Goal: Information Seeking & Learning: Learn about a topic

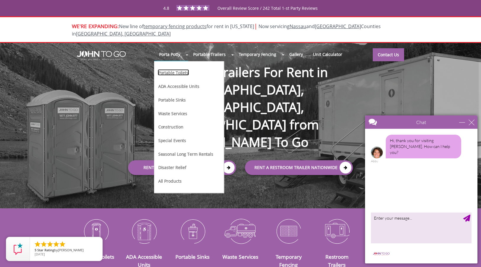
click at [173, 69] on link "Portable Toilets" at bounding box center [173, 72] width 31 height 6
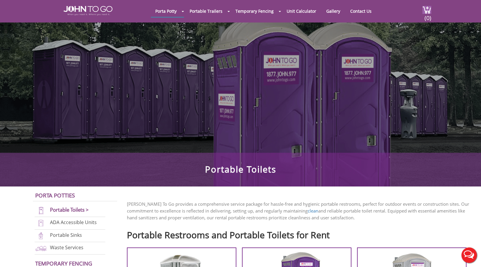
scroll to position [48, 0]
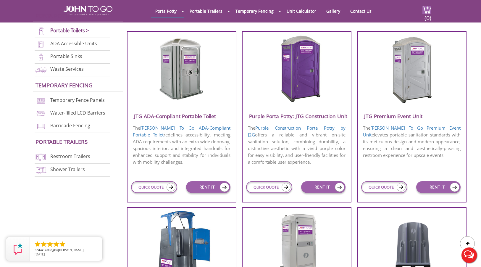
scroll to position [324, 0]
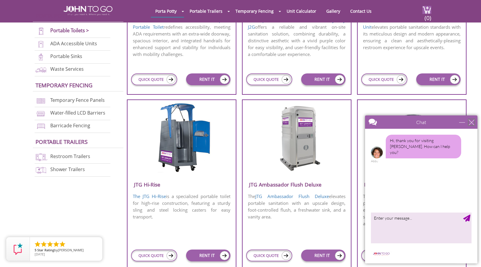
click at [473, 124] on div "close" at bounding box center [471, 122] width 6 height 6
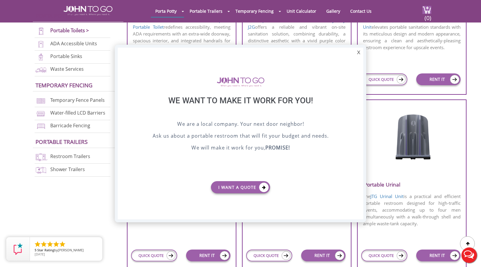
scroll to position [0, 0]
click at [357, 52] on div "X" at bounding box center [358, 53] width 9 height 10
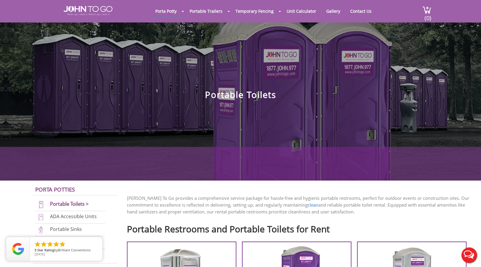
click at [334, 99] on h1 "Portable Toilets" at bounding box center [240, 63] width 481 height 71
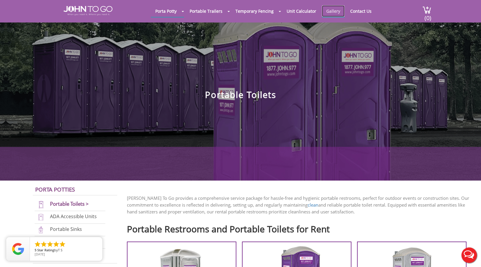
click at [328, 12] on link "Gallery" at bounding box center [333, 11] width 23 height 12
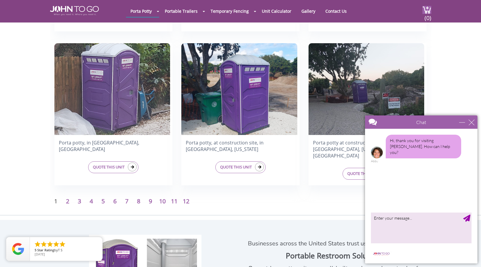
scroll to position [934, 0]
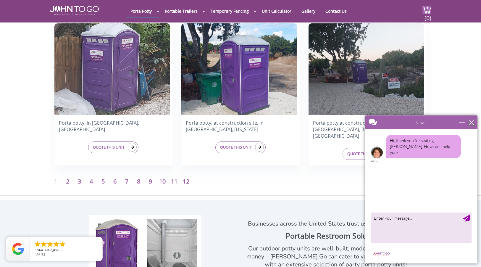
click at [471, 124] on div "close" at bounding box center [471, 122] width 6 height 6
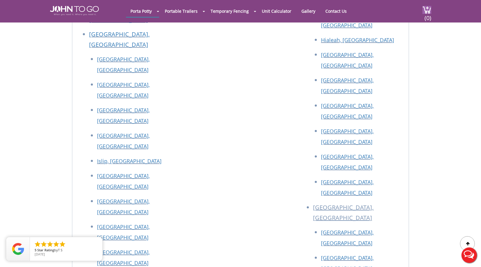
scroll to position [1812, 0]
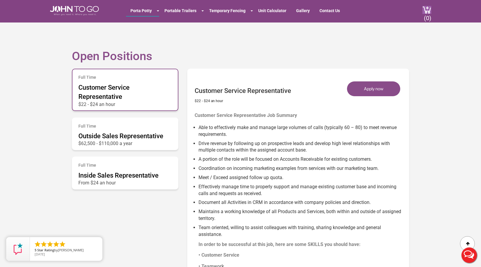
click at [175, 220] on div "Full Time Customer Service Representative $22 - $24 an hour Full Time Outside S…" at bounding box center [240, 204] width 346 height 276
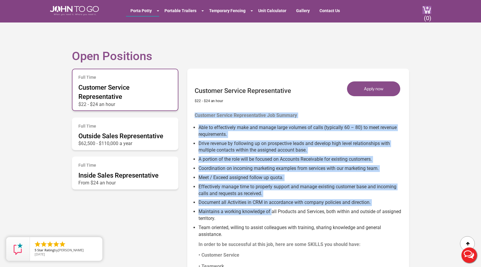
drag, startPoint x: 268, startPoint y: 102, endPoint x: 271, endPoint y: 213, distance: 110.3
click at [271, 213] on div "Customer Service Representative $22 - $24 an hour Apply now Customer Service Re…" at bounding box center [300, 199] width 210 height 255
click at [271, 213] on li "Maintains a working knowledge of all Products and Services, both within and out…" at bounding box center [301, 214] width 206 height 16
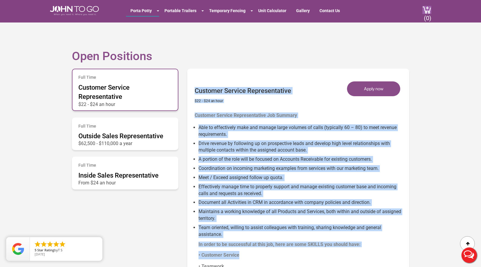
drag, startPoint x: 252, startPoint y: 257, endPoint x: 233, endPoint y: 80, distance: 179.0
click at [233, 80] on div "Customer Service Representative $22 - $24 an hour Apply now Customer Service Re…" at bounding box center [300, 199] width 210 height 255
click at [233, 80] on h3 "Customer Service Representative" at bounding box center [243, 85] width 96 height 17
drag, startPoint x: 233, startPoint y: 80, endPoint x: 284, endPoint y: 256, distance: 183.5
click at [284, 256] on div "Customer Service Representative $22 - $24 an hour Apply now Customer Service Re…" at bounding box center [300, 199] width 210 height 255
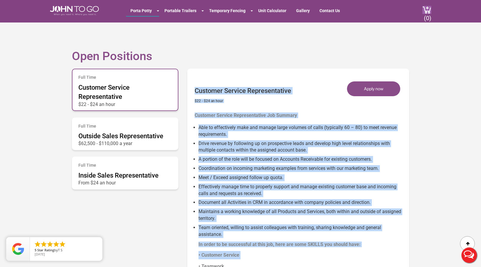
click at [284, 256] on p "• Customer Service" at bounding box center [301, 255] width 206 height 8
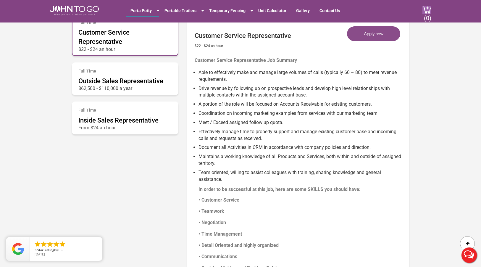
scroll to position [328, 0]
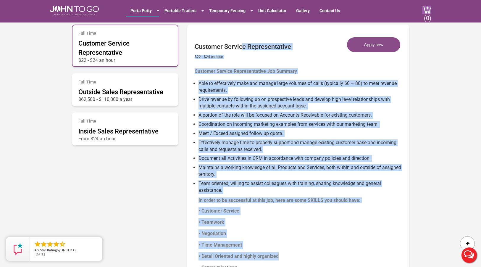
drag, startPoint x: 284, startPoint y: 257, endPoint x: 243, endPoint y: 43, distance: 218.5
click at [243, 43] on div "Customer Service Representative $22 - $24 an hour Apply now Customer Service Re…" at bounding box center [300, 154] width 210 height 255
click at [247, 38] on h3 "Customer Service Representative" at bounding box center [243, 41] width 96 height 17
drag, startPoint x: 247, startPoint y: 38, endPoint x: 287, endPoint y: 242, distance: 208.5
click at [287, 242] on div "Customer Service Representative $22 - $24 an hour Apply now Customer Service Re…" at bounding box center [300, 154] width 210 height 255
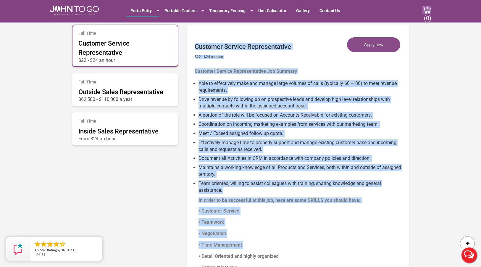
click at [287, 242] on p "• Time Management" at bounding box center [301, 245] width 206 height 8
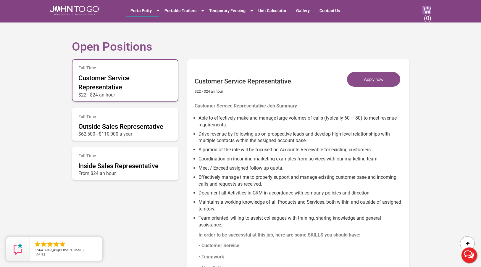
scroll to position [326, 0]
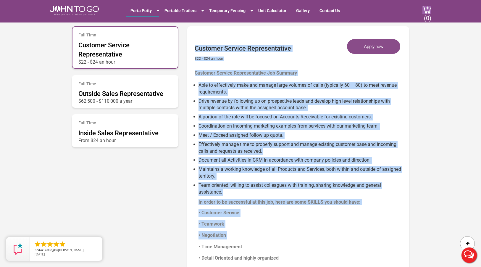
drag, startPoint x: 287, startPoint y: 242, endPoint x: 265, endPoint y: 30, distance: 213.4
click at [265, 30] on div "Customer Service Representative $22 - $24 an hour Apply now Customer Service Re…" at bounding box center [300, 156] width 210 height 255
click at [265, 30] on div "Customer Service Representative $22 - $24 an hour" at bounding box center [243, 46] width 96 height 34
drag, startPoint x: 265, startPoint y: 33, endPoint x: 311, endPoint y: 243, distance: 214.5
click at [311, 243] on div "Customer Service Representative $22 - $24 an hour Apply now Customer Service Re…" at bounding box center [300, 156] width 210 height 255
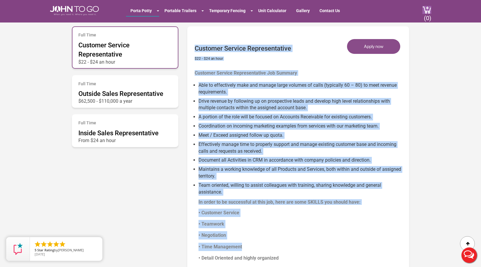
click at [311, 243] on p "• Time Management" at bounding box center [301, 246] width 206 height 8
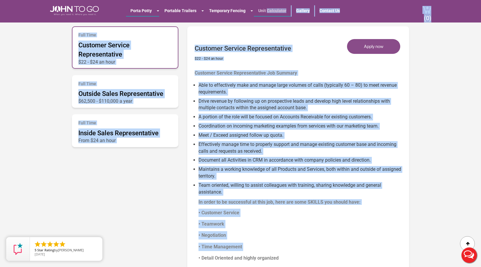
drag, startPoint x: 311, startPoint y: 243, endPoint x: 268, endPoint y: 14, distance: 233.6
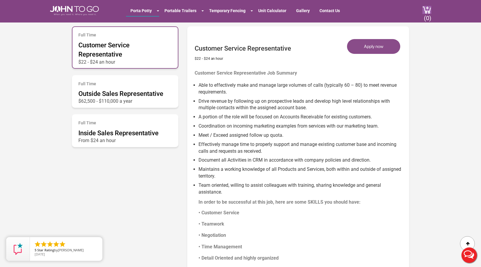
click at [269, 29] on div "Customer Service Representative $22 - $24 an hour" at bounding box center [243, 46] width 96 height 34
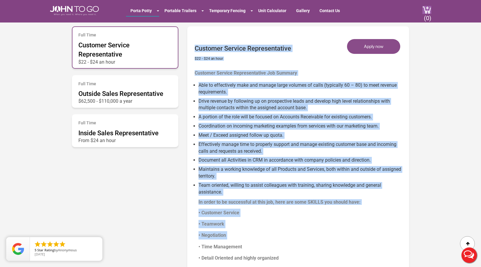
drag, startPoint x: 269, startPoint y: 29, endPoint x: 297, endPoint y: 234, distance: 206.7
click at [297, 234] on div "Customer Service Representative $22 - $24 an hour Apply now Customer Service Re…" at bounding box center [300, 156] width 210 height 255
click at [297, 234] on p "• Negotiation" at bounding box center [301, 235] width 206 height 8
drag, startPoint x: 297, startPoint y: 234, endPoint x: 276, endPoint y: 29, distance: 206.2
click at [276, 29] on div "Customer Service Representative $22 - $24 an hour Apply now Customer Service Re…" at bounding box center [300, 156] width 210 height 255
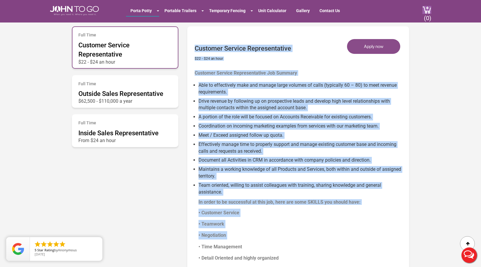
click at [276, 29] on div "Customer Service Representative $22 - $24 an hour" at bounding box center [243, 46] width 96 height 34
drag, startPoint x: 276, startPoint y: 29, endPoint x: 311, endPoint y: 252, distance: 225.8
click at [311, 252] on div "Customer Service Representative $22 - $24 an hour Apply now Customer Service Re…" at bounding box center [300, 156] width 210 height 255
click at [311, 252] on li "Team oriented, willing to assist colleagues with training, sharing knowledge an…" at bounding box center [301, 231] width 206 height 105
